Goal: Task Accomplishment & Management: Use online tool/utility

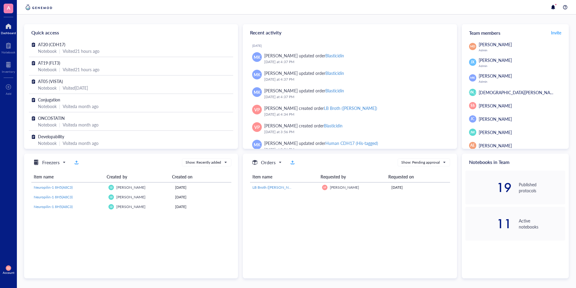
click at [53, 37] on div "Quick access" at bounding box center [131, 32] width 214 height 17
click at [52, 48] on div "Notebook" at bounding box center [47, 51] width 19 height 7
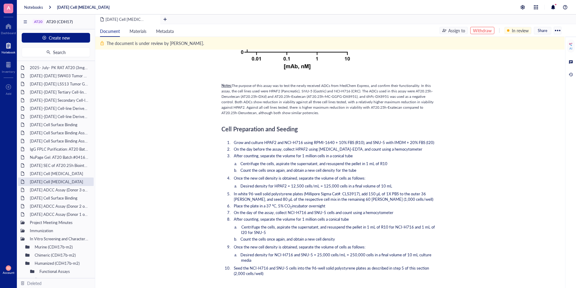
scroll to position [392, 0]
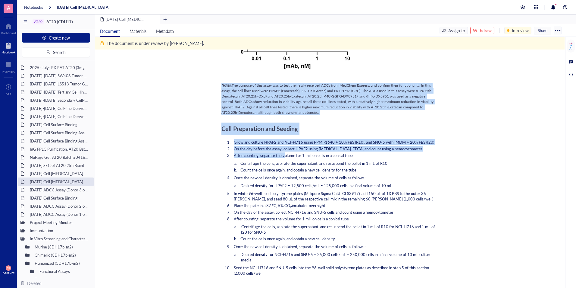
drag, startPoint x: 222, startPoint y: 84, endPoint x: 285, endPoint y: 157, distance: 96.2
click at [285, 157] on div "HPAF2 Add Caption ﻿ To pick up a draggable item, press the space bar. While dra…" at bounding box center [329, 264] width 215 height 1141
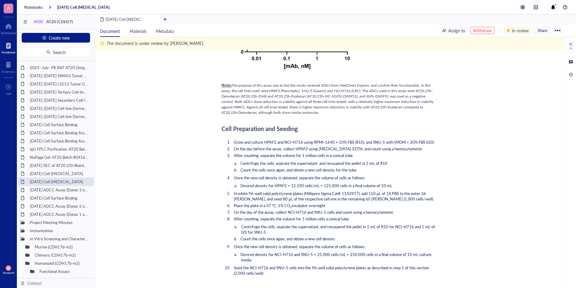
drag, startPoint x: 285, startPoint y: 157, endPoint x: 280, endPoint y: 170, distance: 14.0
click at [280, 170] on span "Count the cells once again, and obtain a new cell density for the tube" at bounding box center [299, 170] width 116 height 6
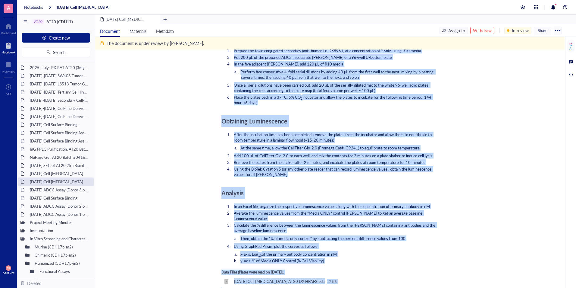
scroll to position [663, 0]
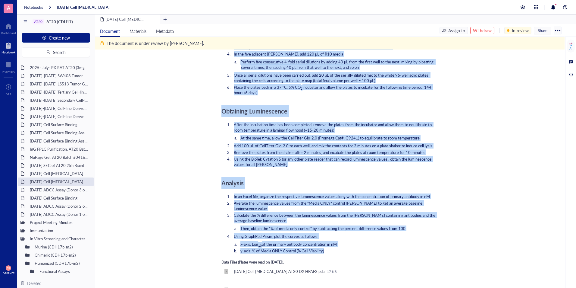
drag, startPoint x: 222, startPoint y: 83, endPoint x: 335, endPoint y: 245, distance: 197.2
copy div "Lorem: Ips dolorsi am cons adipi eli se doei tem incid utlabore ETDo magn AliQu…"
